Goal: Find specific page/section: Find specific page/section

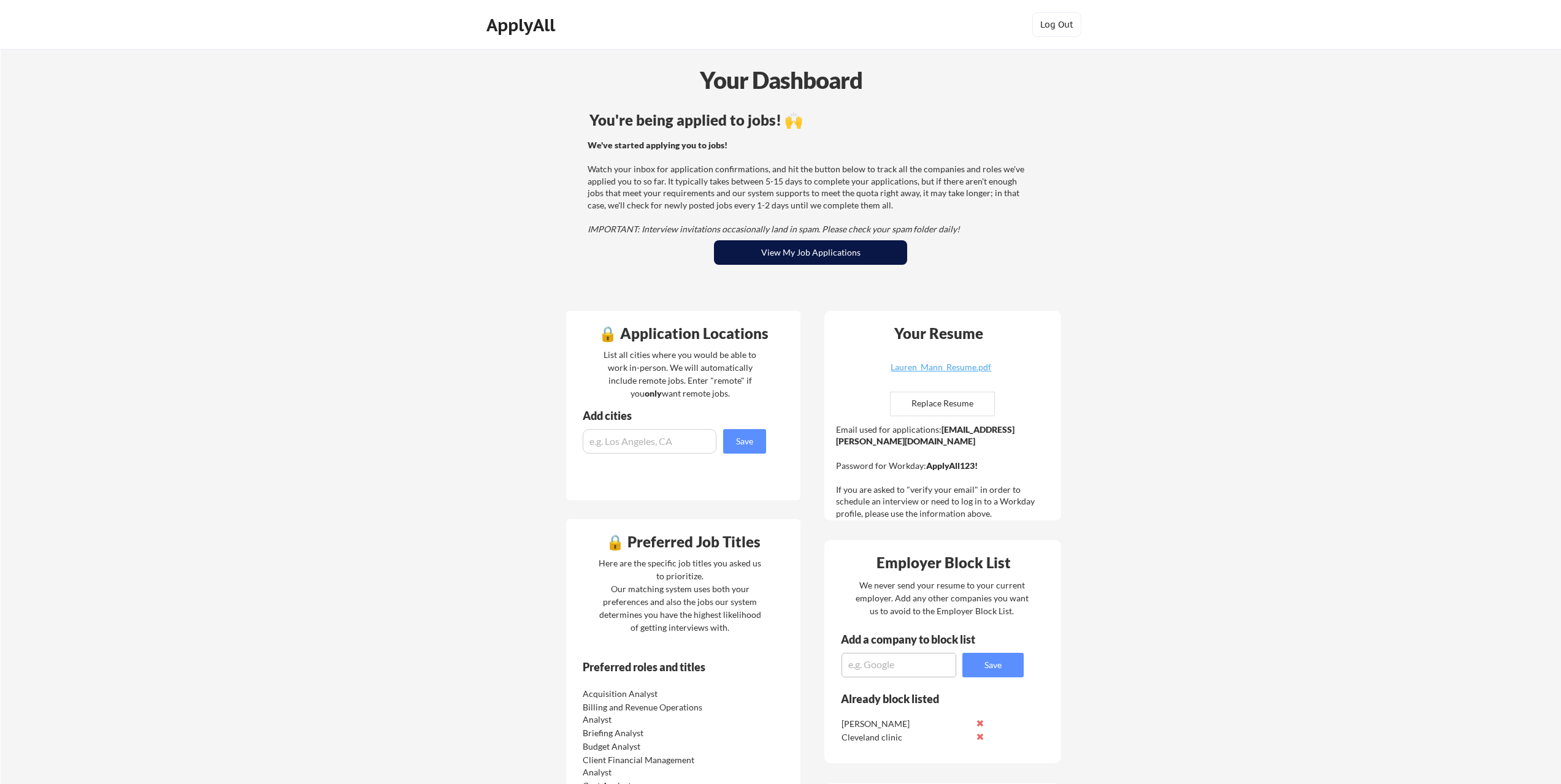
click at [780, 252] on button "View My Job Applications" at bounding box center [810, 252] width 193 height 24
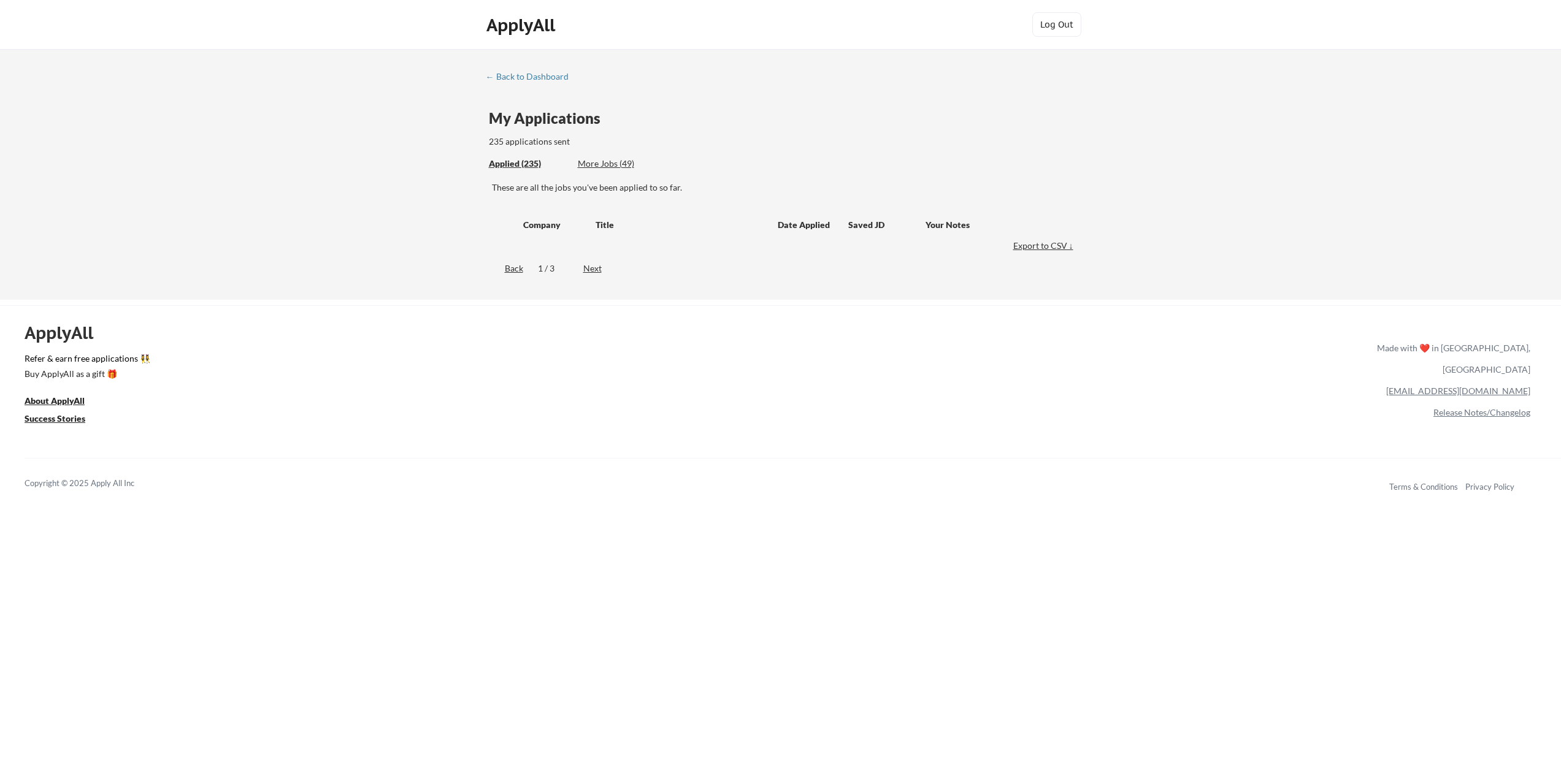
click at [601, 165] on div "More Jobs (49)" at bounding box center [623, 164] width 91 height 13
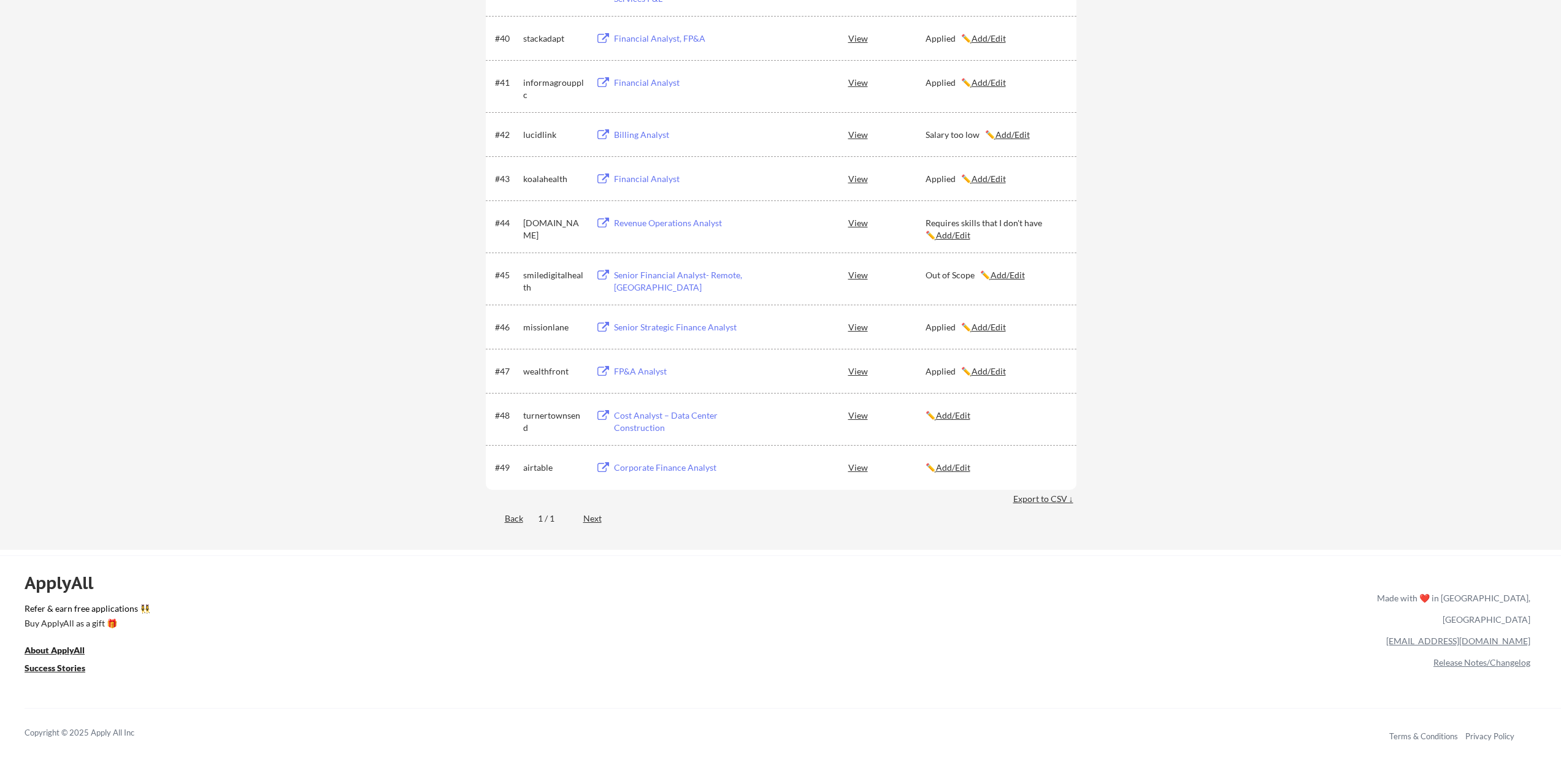
scroll to position [2269, 0]
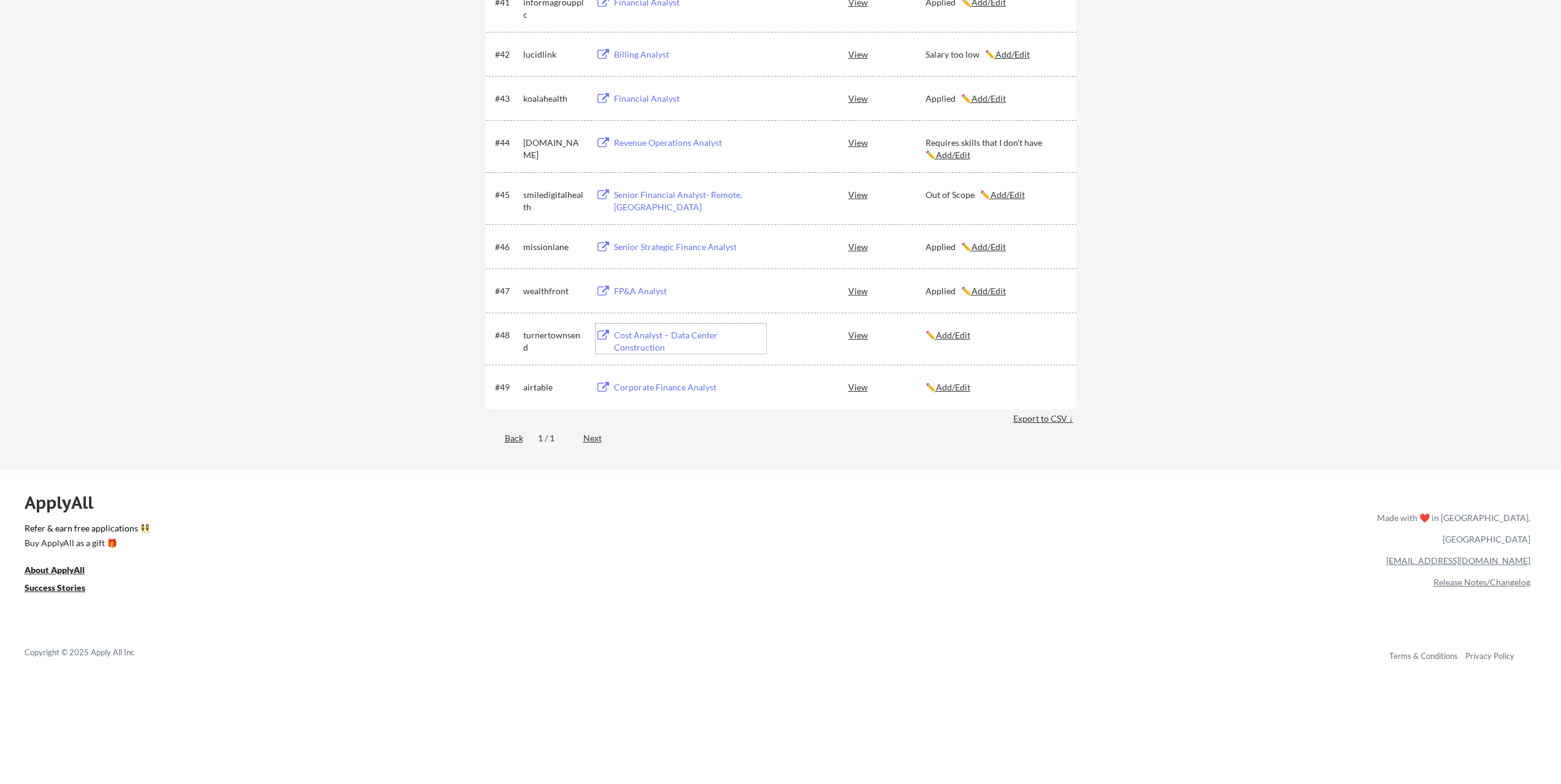
click at [661, 336] on div "Cost Analyst – Data Center Construction" at bounding box center [689, 341] width 152 height 24
click at [673, 387] on div "Corporate Finance Analyst" at bounding box center [689, 387] width 152 height 13
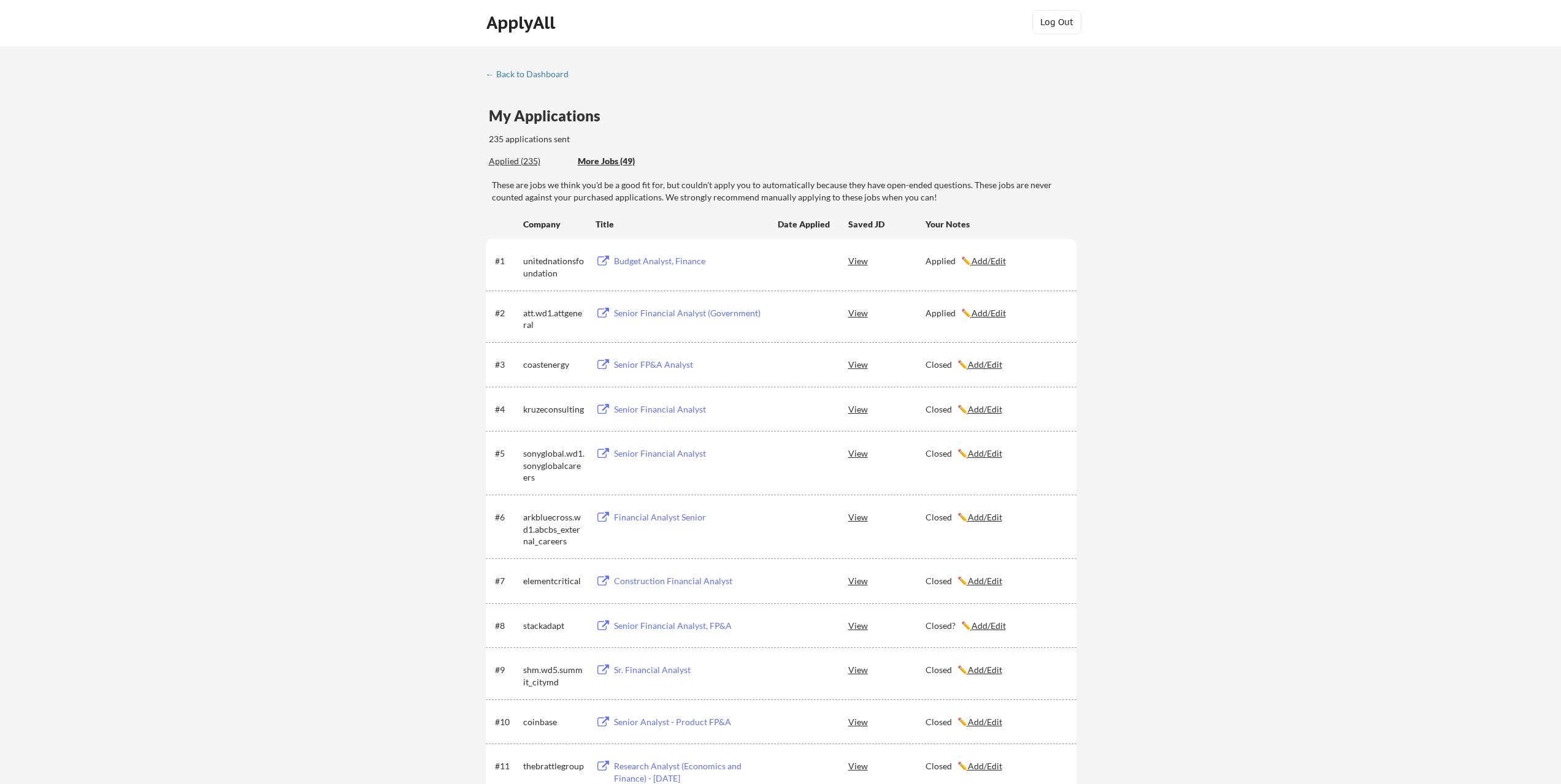
scroll to position [0, 0]
click at [521, 79] on div "← Back to Dashboard" at bounding box center [532, 76] width 92 height 8
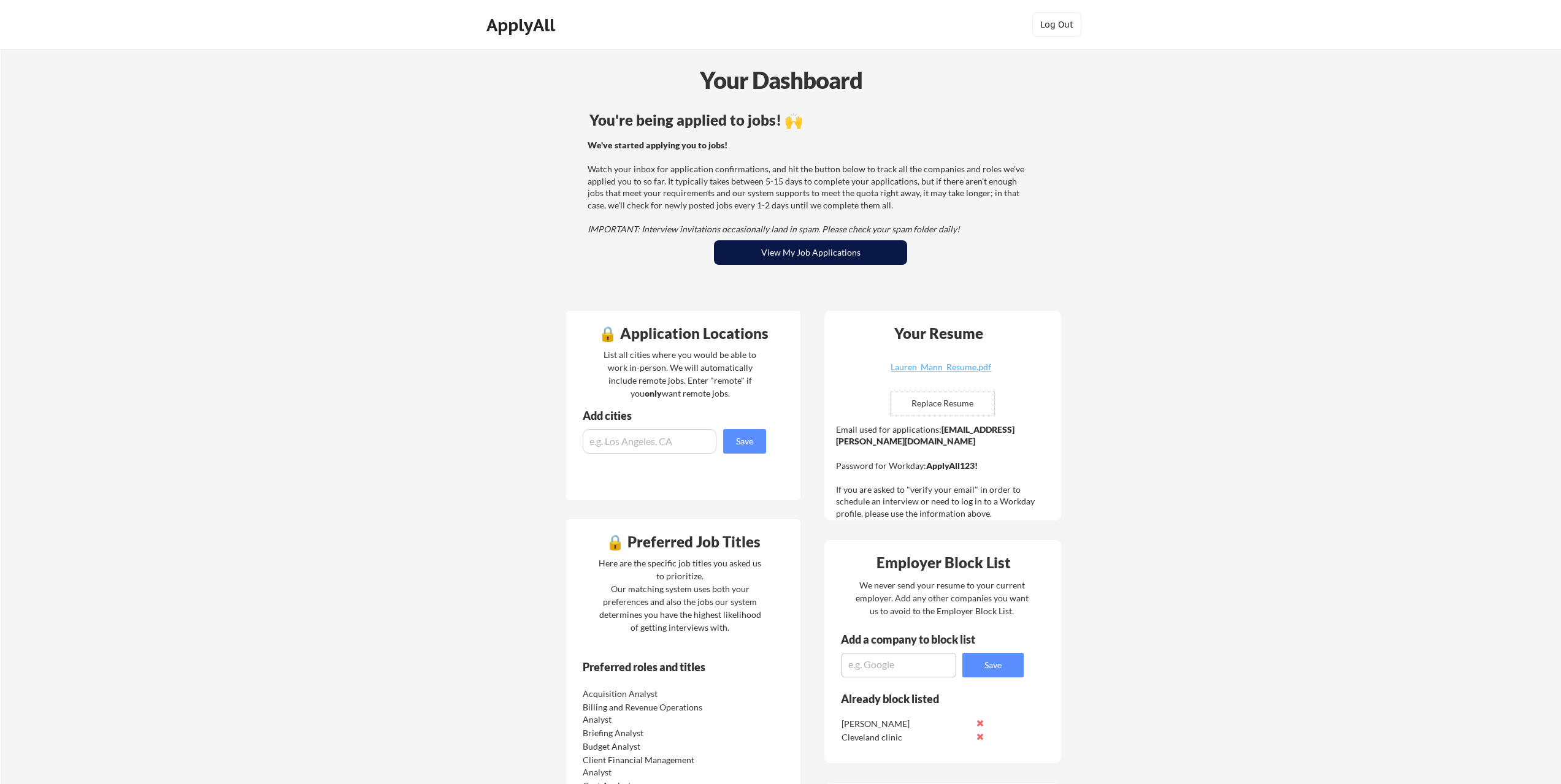
click at [780, 253] on button "View My Job Applications" at bounding box center [810, 252] width 193 height 24
